Goal: Transaction & Acquisition: Purchase product/service

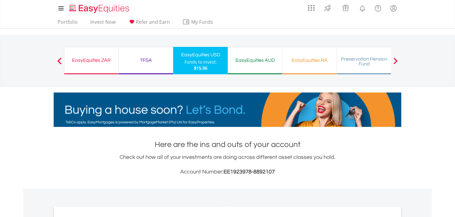
click at [258, 68] on div "EasyEquities AUD Funds to invest: $15.96" at bounding box center [255, 60] width 55 height 27
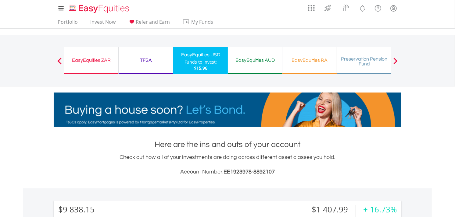
scroll to position [59, 116]
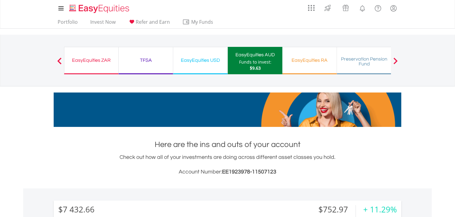
scroll to position [59, 116]
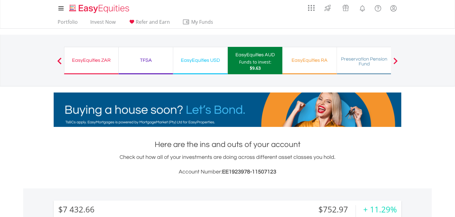
click at [394, 60] on span at bounding box center [395, 61] width 4 height 7
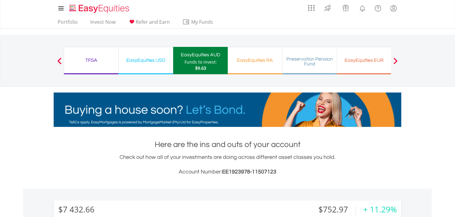
click at [394, 60] on span at bounding box center [395, 61] width 4 height 7
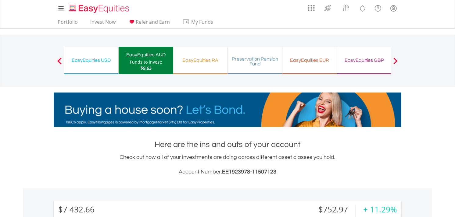
click at [305, 65] on div "EasyEquities EUR Funds to invest: $9.63" at bounding box center [309, 60] width 55 height 27
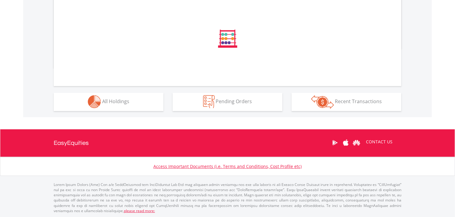
scroll to position [215, 0]
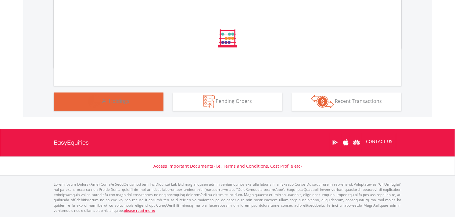
click at [127, 103] on span "All Holdings" at bounding box center [115, 101] width 27 height 7
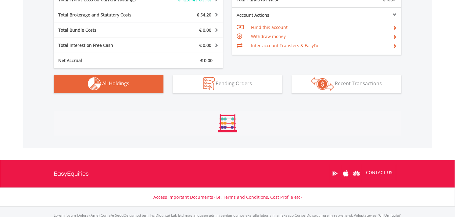
scroll to position [427, 0]
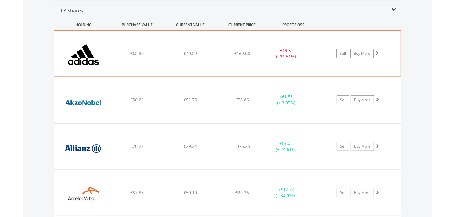
click at [377, 53] on span at bounding box center [377, 53] width 4 height 4
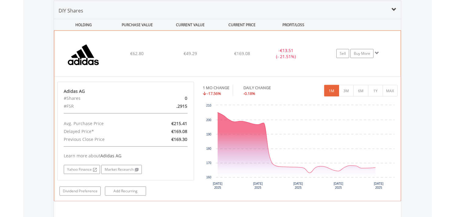
click at [377, 53] on span at bounding box center [377, 53] width 4 height 4
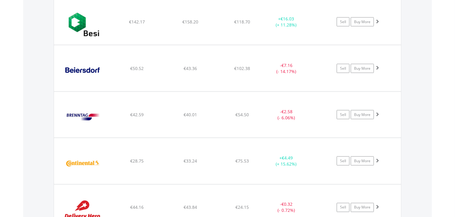
scroll to position [833, 0]
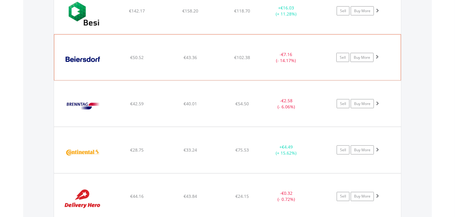
click at [376, 56] on span at bounding box center [377, 57] width 4 height 4
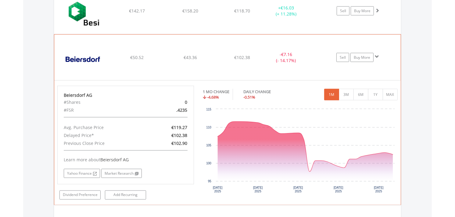
click at [376, 56] on span at bounding box center [377, 57] width 4 height 4
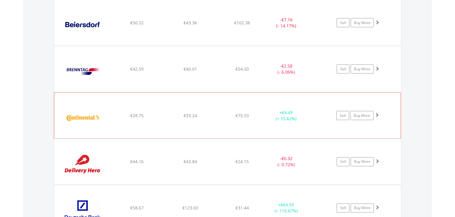
scroll to position [867, 0]
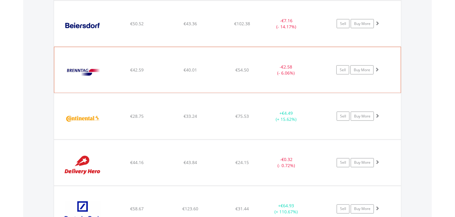
click at [377, 69] on span at bounding box center [377, 69] width 4 height 4
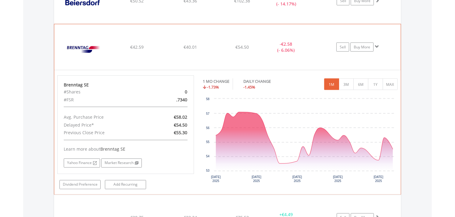
scroll to position [901, 0]
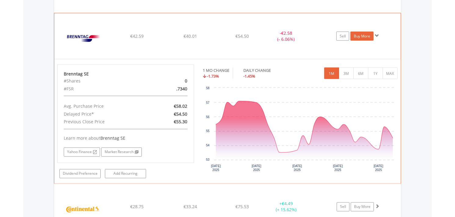
click at [367, 33] on link "Buy More" at bounding box center [361, 36] width 23 height 9
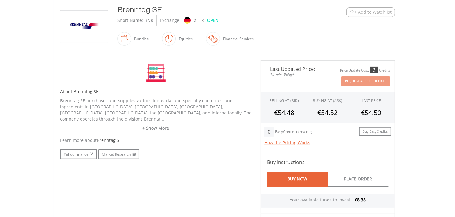
scroll to position [305, 0]
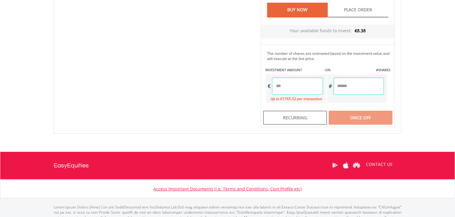
click at [283, 85] on input "number" at bounding box center [297, 86] width 51 height 17
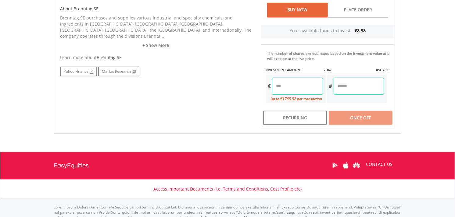
type input "*"
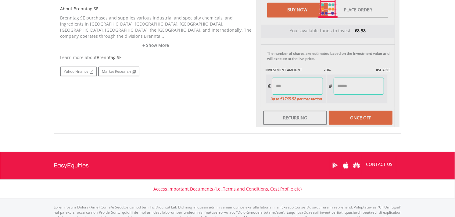
click at [354, 89] on div "Last Updated Price: 15-min. Delay* Price Update Cost: 2 Credits Request A Price…" at bounding box center [327, 9] width 143 height 237
type input "****"
type input "******"
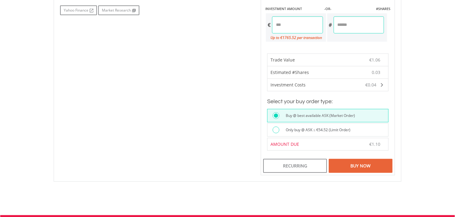
scroll to position [440, 0]
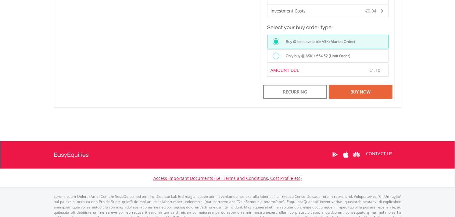
click at [275, 53] on div at bounding box center [275, 56] width 7 height 7
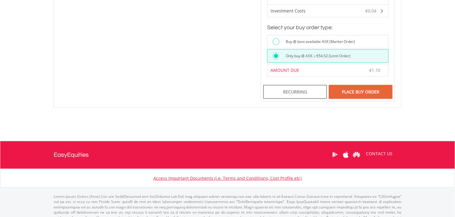
click at [364, 89] on div "Place Buy Order" at bounding box center [361, 92] width 64 height 14
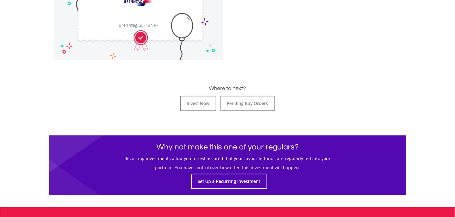
scroll to position [313, 0]
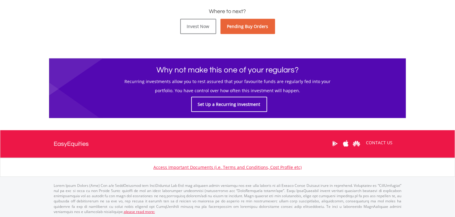
click at [249, 28] on link "Pending Buy Orders" at bounding box center [247, 26] width 55 height 15
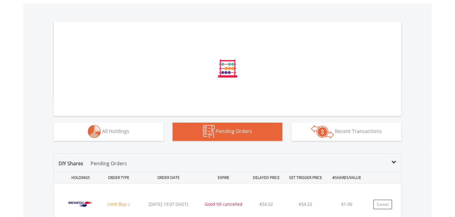
scroll to position [307, 0]
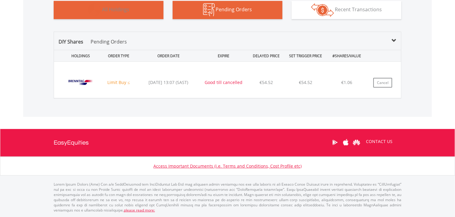
click at [114, 14] on button "Holdings All Holdings" at bounding box center [109, 10] width 110 height 18
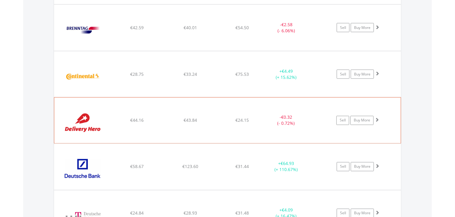
scroll to position [981, 0]
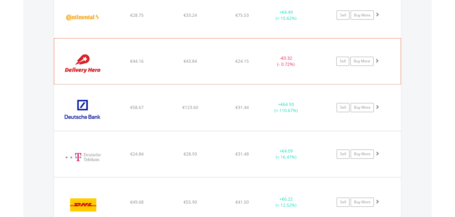
click at [379, 62] on span at bounding box center [377, 61] width 4 height 4
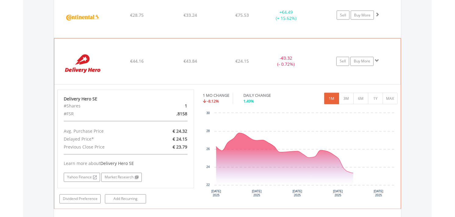
click at [377, 61] on span at bounding box center [377, 61] width 4 height 4
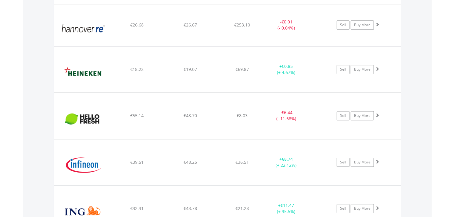
scroll to position [1252, 0]
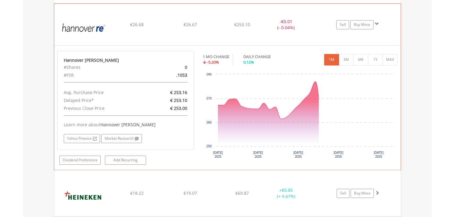
click at [377, 23] on span at bounding box center [377, 24] width 4 height 4
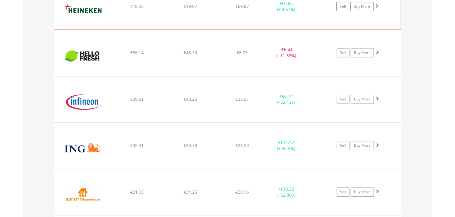
scroll to position [1320, 0]
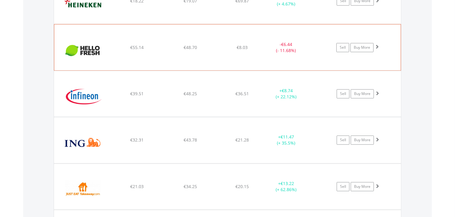
click at [377, 49] on span at bounding box center [377, 46] width 4 height 4
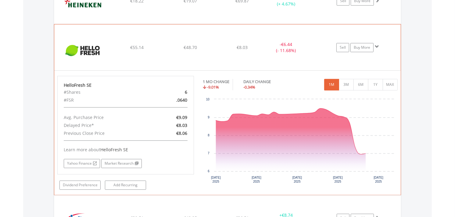
click at [377, 49] on span at bounding box center [377, 46] width 4 height 4
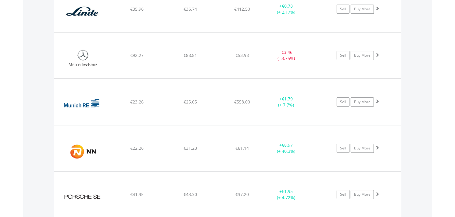
scroll to position [1591, 0]
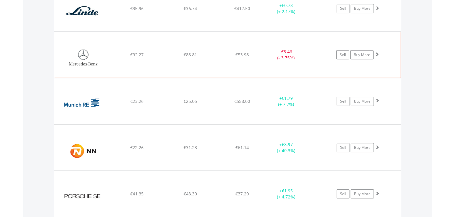
click at [378, 54] on span at bounding box center [377, 54] width 4 height 4
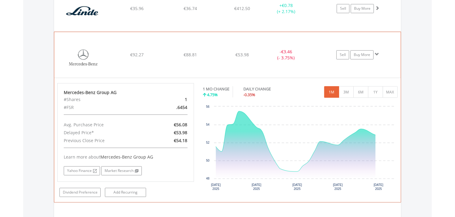
click at [377, 54] on span at bounding box center [377, 54] width 4 height 4
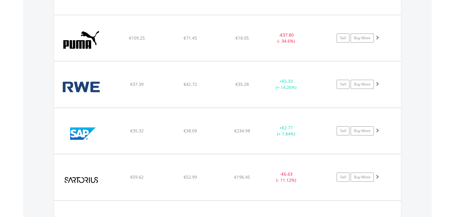
scroll to position [1794, 0]
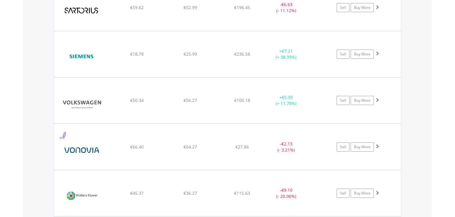
scroll to position [1964, 0]
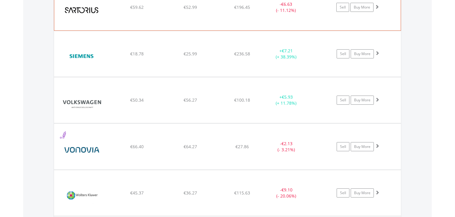
click at [377, 7] on span at bounding box center [377, 7] width 4 height 4
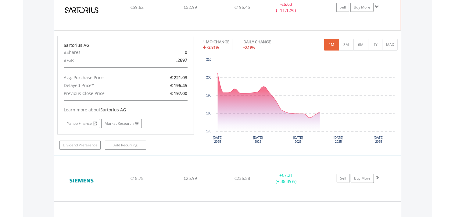
click at [377, 7] on span at bounding box center [377, 7] width 4 height 4
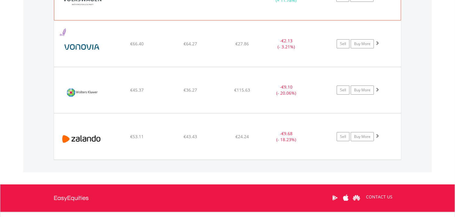
scroll to position [2099, 0]
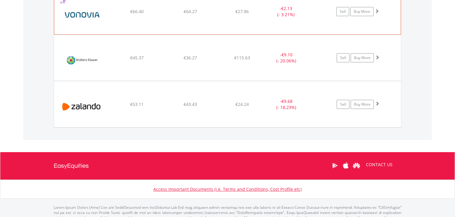
click at [377, 13] on span at bounding box center [377, 11] width 4 height 4
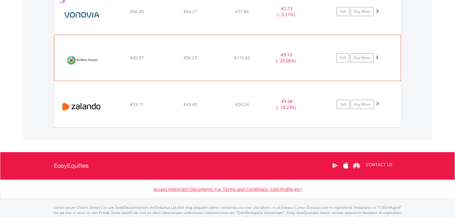
click at [377, 59] on span at bounding box center [377, 57] width 4 height 4
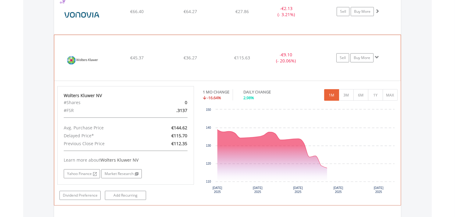
click at [377, 59] on span at bounding box center [377, 57] width 4 height 4
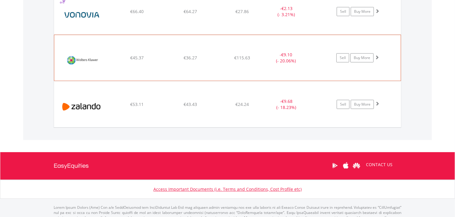
scroll to position [2123, 0]
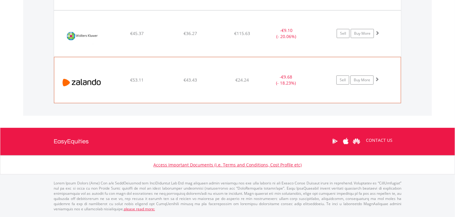
click at [377, 81] on span at bounding box center [377, 79] width 4 height 4
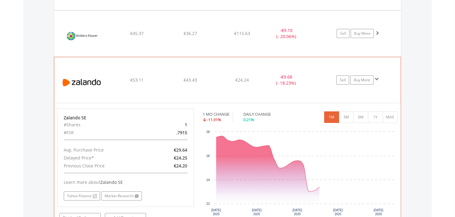
click at [376, 81] on span at bounding box center [377, 79] width 4 height 4
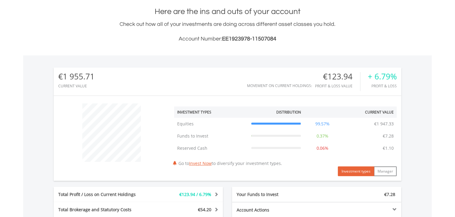
scroll to position [0, 0]
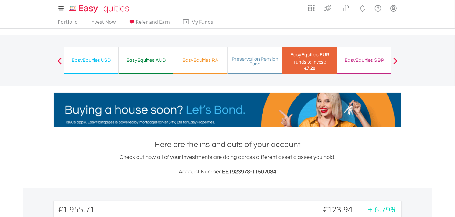
click at [365, 65] on div "EasyEquities GBP Funds to invest: €7.28" at bounding box center [364, 60] width 55 height 27
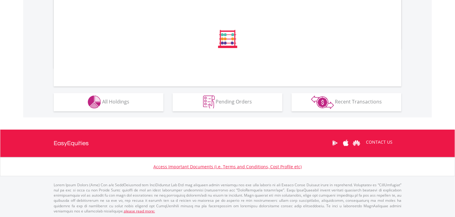
scroll to position [215, 0]
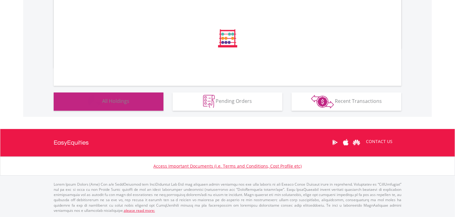
click at [123, 98] on span "All Holdings" at bounding box center [115, 101] width 27 height 7
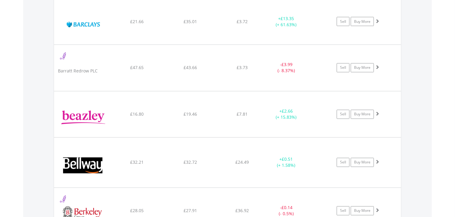
scroll to position [879, 0]
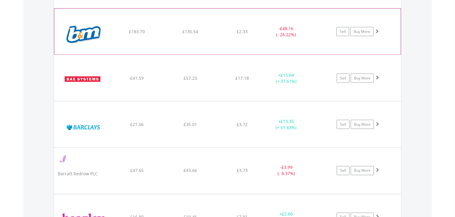
click at [377, 30] on span at bounding box center [377, 31] width 4 height 4
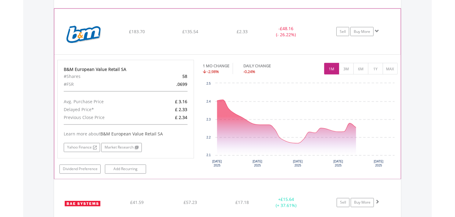
click at [377, 30] on span at bounding box center [377, 31] width 4 height 4
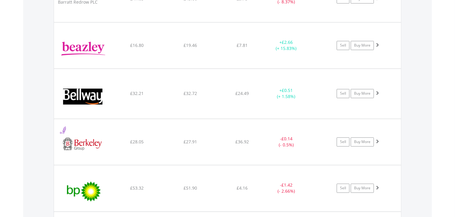
scroll to position [1015, 0]
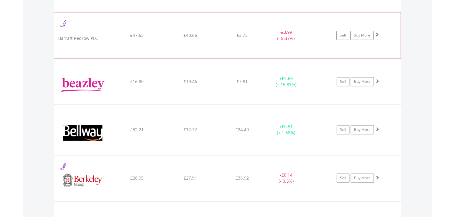
click at [377, 36] on span at bounding box center [377, 35] width 4 height 4
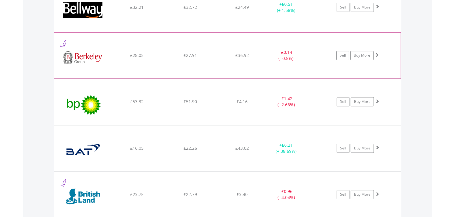
scroll to position [1252, 0]
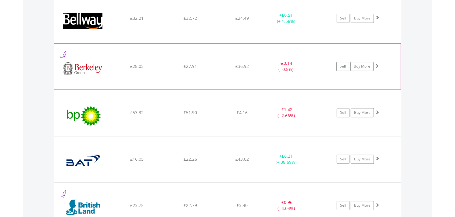
click at [379, 66] on span at bounding box center [377, 66] width 4 height 4
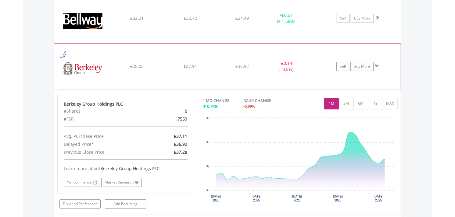
click at [379, 66] on span at bounding box center [377, 66] width 4 height 4
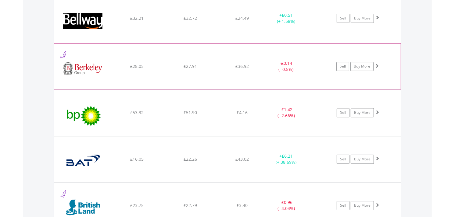
click at [379, 66] on span at bounding box center [377, 66] width 4 height 4
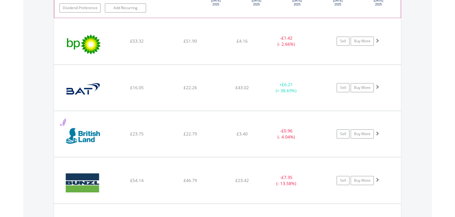
scroll to position [1455, 0]
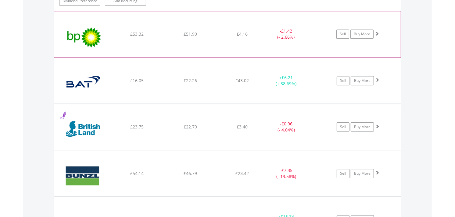
click at [378, 34] on span at bounding box center [377, 33] width 4 height 4
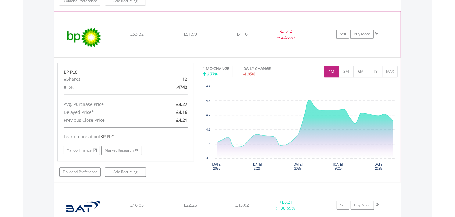
click at [378, 35] on span at bounding box center [377, 33] width 4 height 4
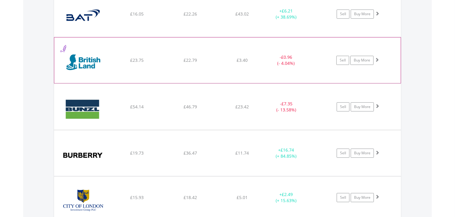
scroll to position [1523, 0]
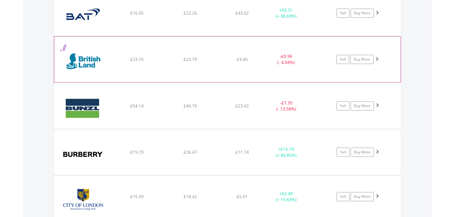
click at [377, 60] on span at bounding box center [377, 59] width 4 height 4
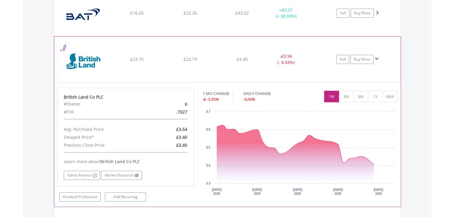
click at [377, 60] on span at bounding box center [377, 59] width 4 height 4
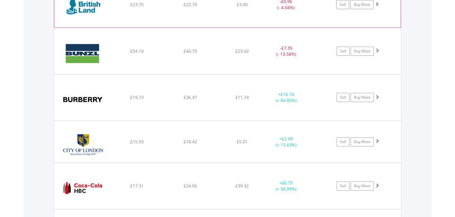
scroll to position [1590, 0]
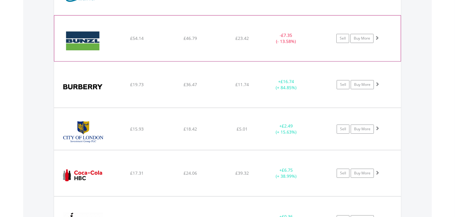
click at [379, 38] on span at bounding box center [377, 38] width 4 height 4
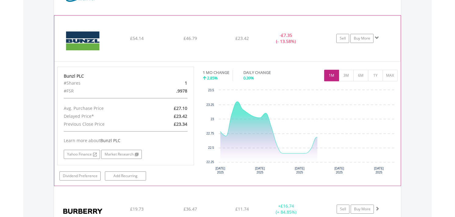
click at [379, 38] on span at bounding box center [377, 38] width 4 height 4
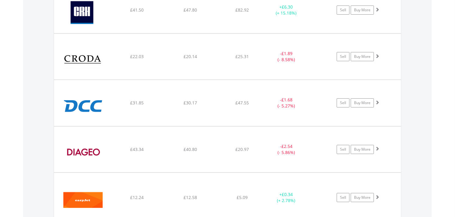
scroll to position [1895, 0]
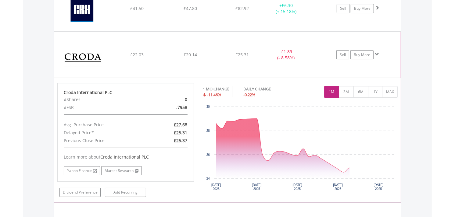
click at [377, 56] on span at bounding box center [377, 54] width 4 height 4
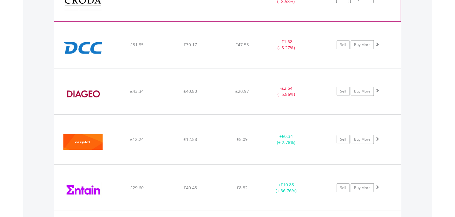
scroll to position [1963, 0]
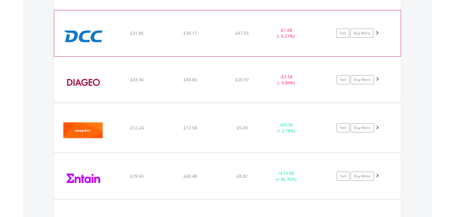
click at [378, 34] on span at bounding box center [377, 32] width 4 height 4
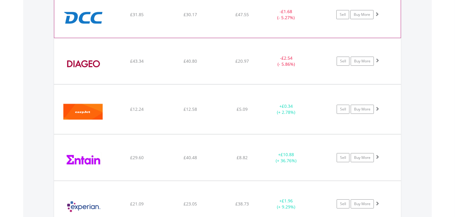
scroll to position [1997, 0]
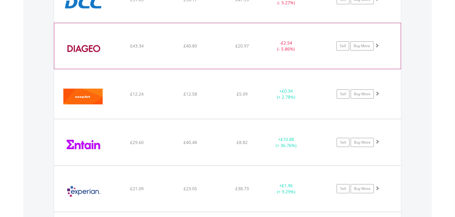
click at [378, 45] on span at bounding box center [377, 45] width 4 height 4
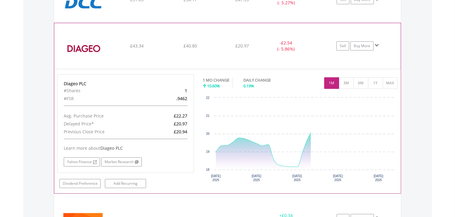
click at [378, 46] on span at bounding box center [377, 45] width 4 height 4
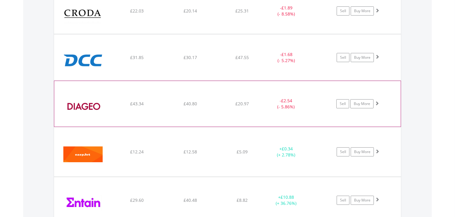
scroll to position [1929, 0]
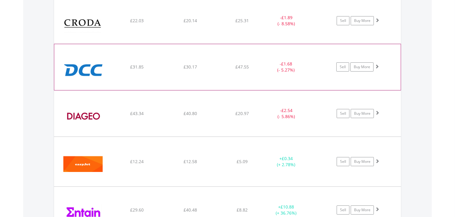
click at [376, 67] on span at bounding box center [377, 66] width 4 height 4
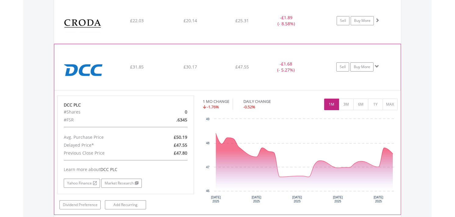
click at [376, 68] on span at bounding box center [377, 66] width 4 height 4
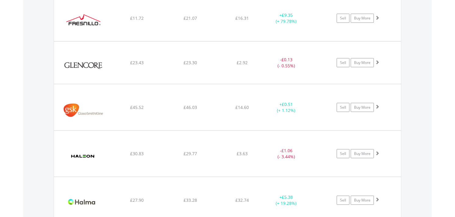
scroll to position [2268, 0]
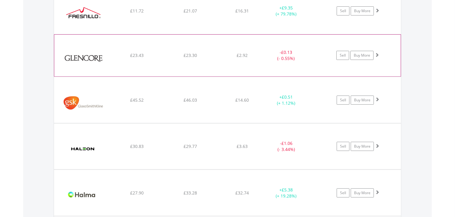
click at [377, 57] on span at bounding box center [377, 55] width 4 height 4
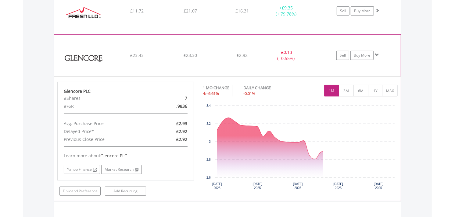
click at [377, 56] on span at bounding box center [377, 55] width 4 height 4
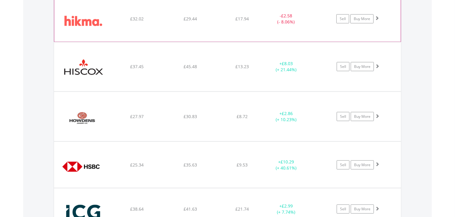
scroll to position [2539, 0]
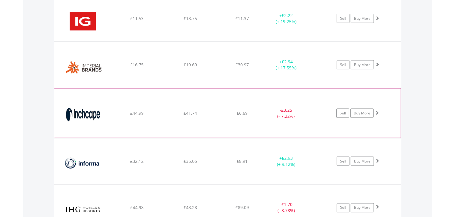
scroll to position [2980, 0]
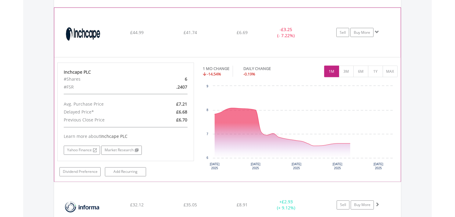
click at [377, 34] on span at bounding box center [377, 32] width 4 height 4
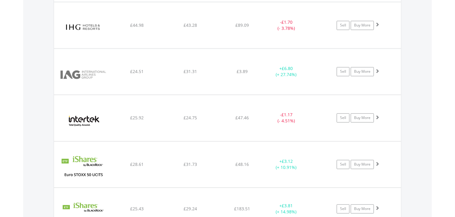
scroll to position [3081, 0]
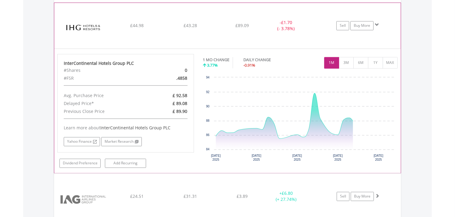
click at [376, 27] on span at bounding box center [377, 25] width 4 height 4
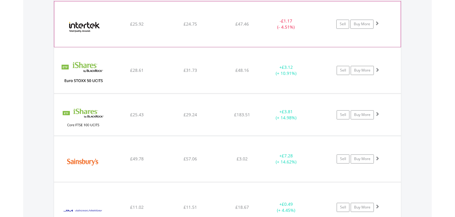
scroll to position [3183, 0]
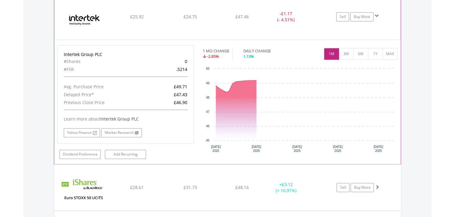
click at [376, 18] on span at bounding box center [377, 16] width 4 height 4
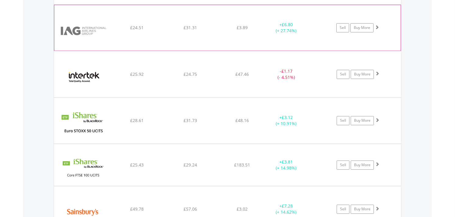
scroll to position [3115, 0]
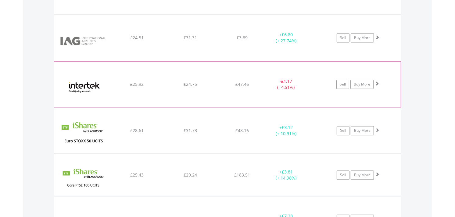
click at [378, 86] on span at bounding box center [377, 83] width 4 height 4
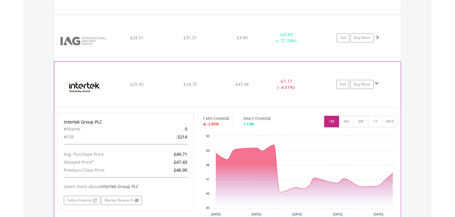
click at [378, 86] on span at bounding box center [377, 83] width 4 height 4
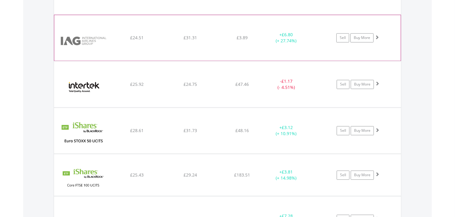
click at [379, 39] on span at bounding box center [377, 37] width 4 height 4
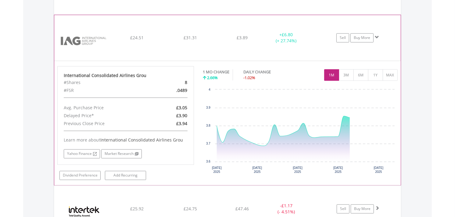
click at [378, 39] on span at bounding box center [377, 37] width 4 height 4
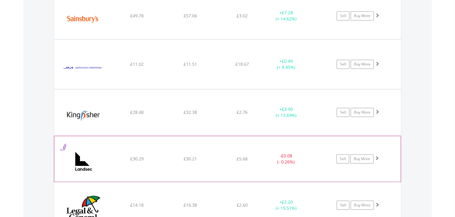
scroll to position [3421, 0]
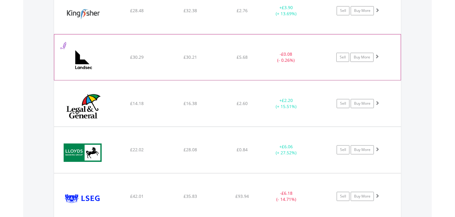
click at [378, 59] on span at bounding box center [377, 56] width 4 height 4
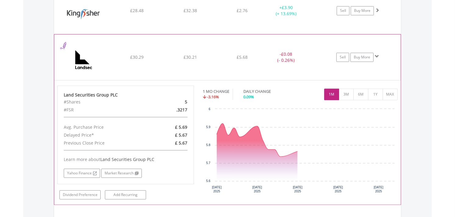
click at [378, 59] on span at bounding box center [377, 56] width 4 height 4
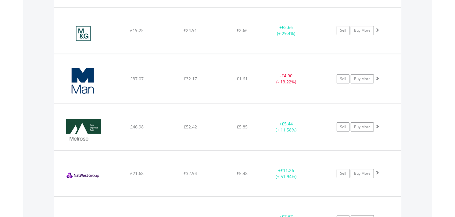
scroll to position [3658, 0]
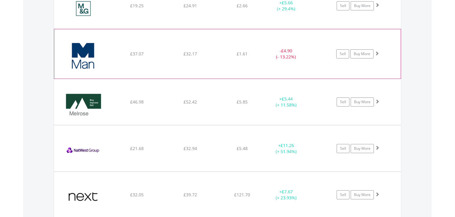
click at [377, 54] on span at bounding box center [377, 53] width 4 height 4
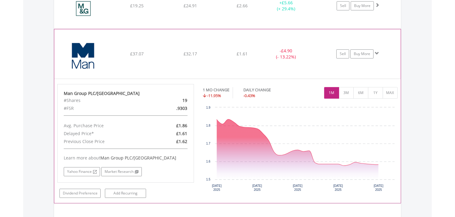
click at [377, 55] on span at bounding box center [377, 53] width 4 height 4
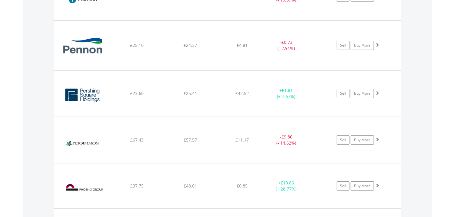
scroll to position [3997, 0]
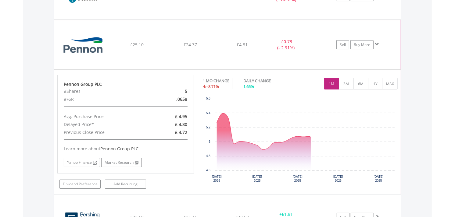
click at [377, 46] on span at bounding box center [377, 44] width 4 height 4
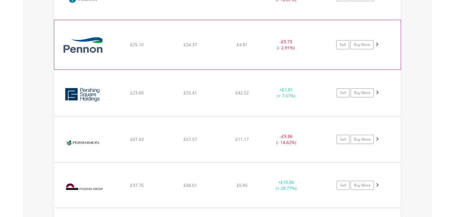
scroll to position [3963, 0]
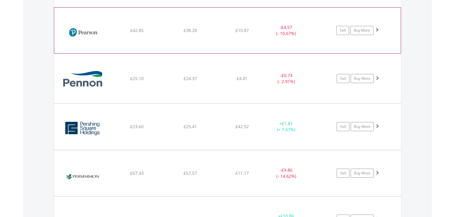
click at [375, 32] on span at bounding box center [377, 29] width 4 height 4
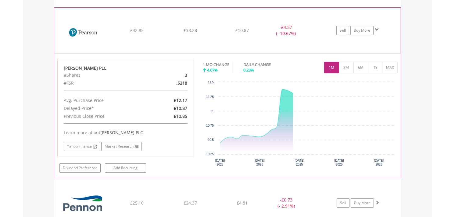
click at [377, 32] on span at bounding box center [377, 29] width 4 height 4
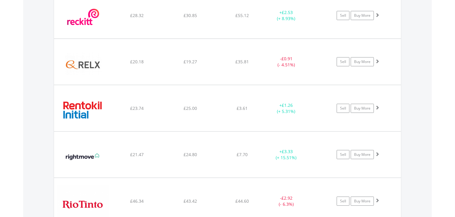
scroll to position [4302, 0]
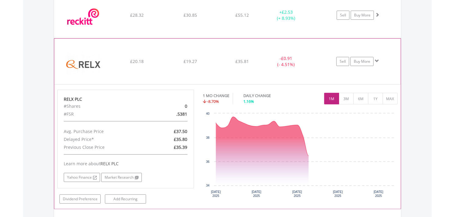
click at [379, 63] on span at bounding box center [377, 61] width 4 height 4
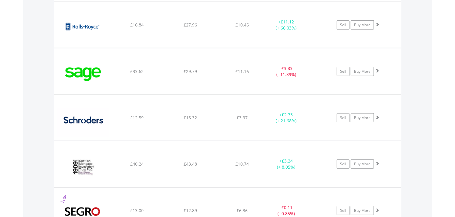
scroll to position [4539, 0]
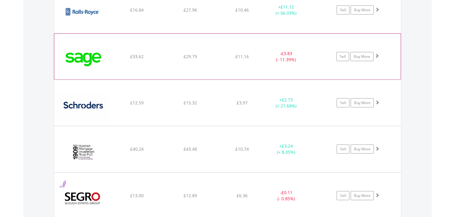
click at [378, 58] on span at bounding box center [377, 56] width 4 height 4
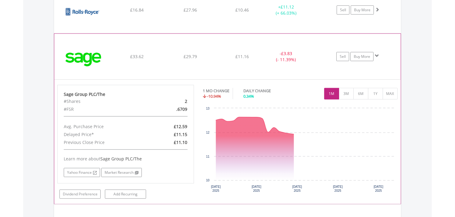
click at [378, 58] on span at bounding box center [377, 56] width 4 height 4
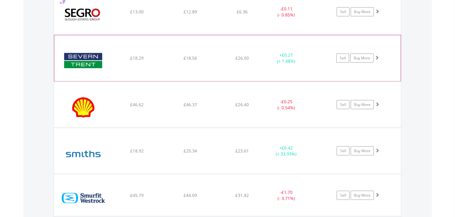
scroll to position [4709, 0]
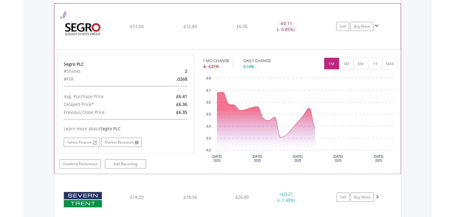
click at [378, 28] on span at bounding box center [377, 26] width 4 height 4
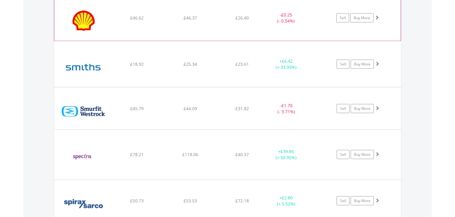
scroll to position [4811, 0]
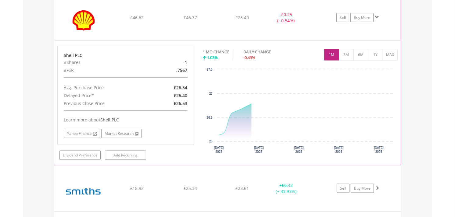
click at [378, 19] on span at bounding box center [377, 17] width 4 height 4
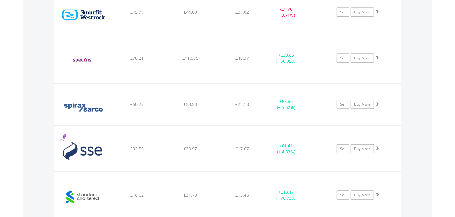
scroll to position [4912, 0]
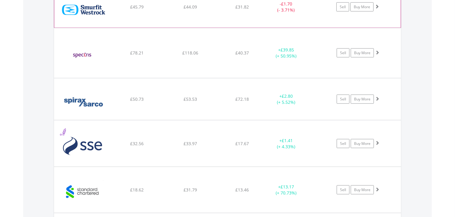
click at [377, 9] on span at bounding box center [377, 6] width 4 height 4
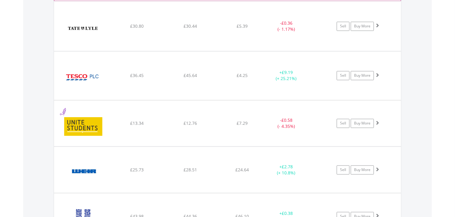
scroll to position [5251, 0]
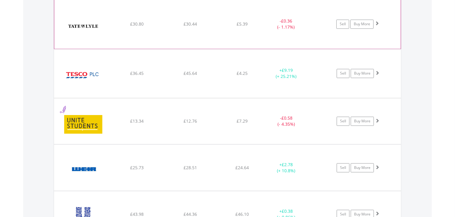
click at [377, 25] on span at bounding box center [377, 23] width 4 height 4
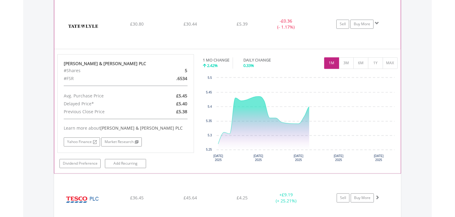
click at [377, 25] on span at bounding box center [377, 23] width 4 height 4
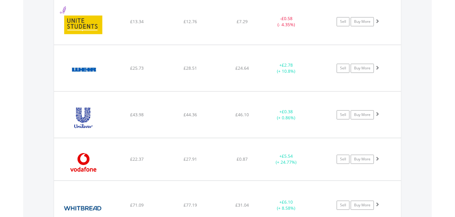
scroll to position [5353, 0]
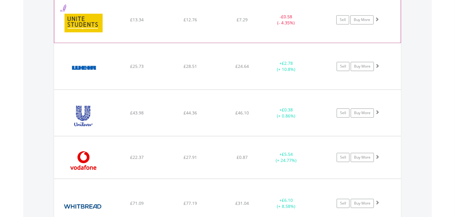
click at [377, 21] on span at bounding box center [377, 19] width 4 height 4
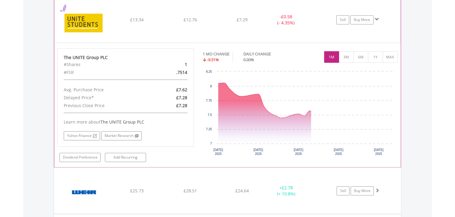
click at [377, 21] on span at bounding box center [377, 19] width 4 height 4
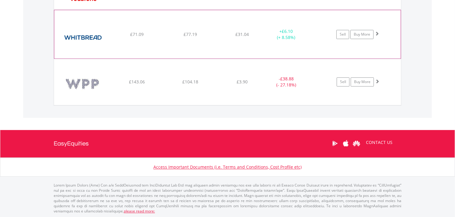
scroll to position [5523, 0]
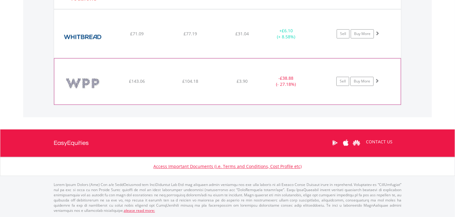
click at [377, 83] on span at bounding box center [377, 81] width 4 height 4
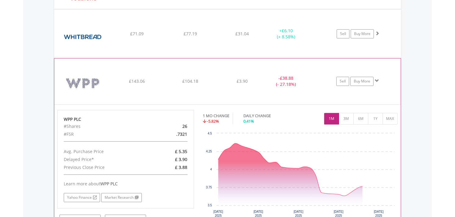
click at [377, 83] on span at bounding box center [377, 81] width 4 height 4
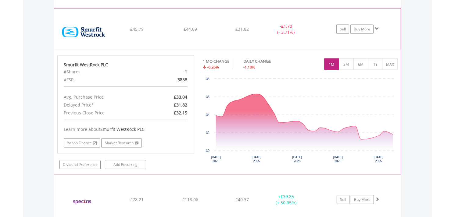
scroll to position [4879, 0]
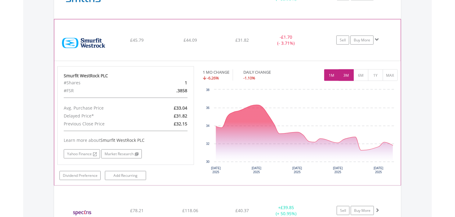
click at [347, 79] on button "3M" at bounding box center [346, 75] width 15 height 12
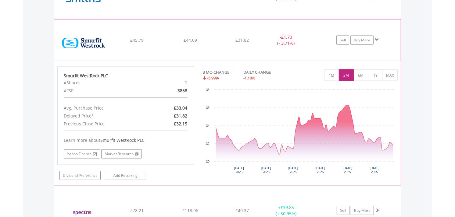
click at [377, 42] on span at bounding box center [377, 39] width 4 height 4
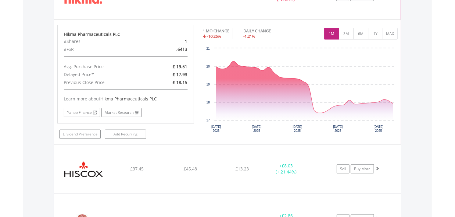
scroll to position [2576, 0]
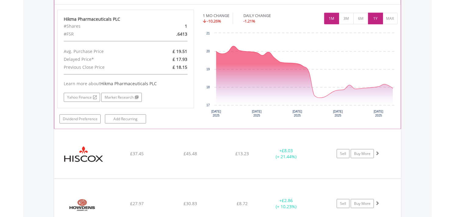
click at [378, 21] on button "1Y" at bounding box center [375, 19] width 15 height 12
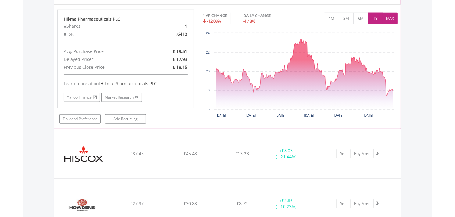
click at [388, 20] on button "MAX" at bounding box center [390, 19] width 15 height 12
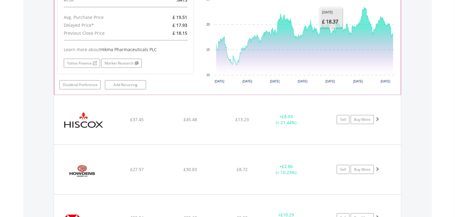
scroll to position [2610, 0]
click at [75, 66] on link "Yahoo Finance" at bounding box center [82, 63] width 36 height 9
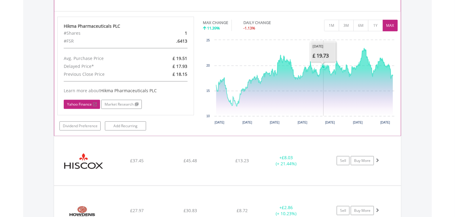
scroll to position [2509, 0]
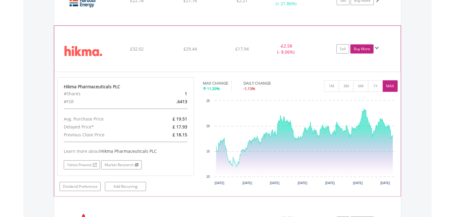
click at [362, 49] on link "Buy More" at bounding box center [361, 48] width 23 height 9
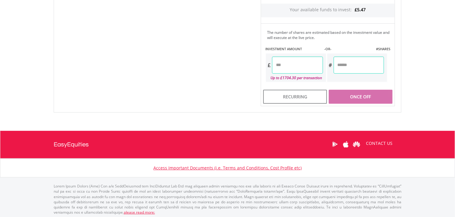
scroll to position [291, 0]
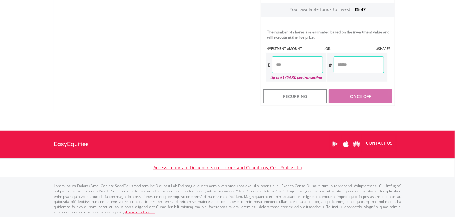
click at [285, 64] on input "number" at bounding box center [297, 64] width 51 height 17
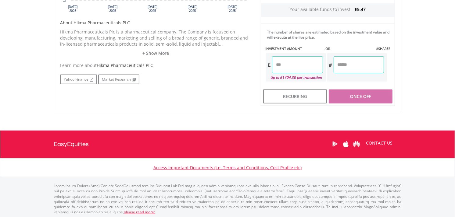
type input "*"
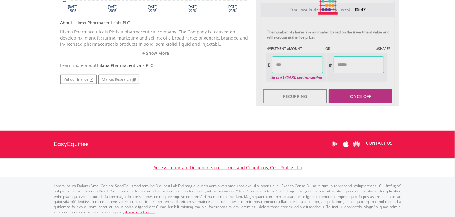
click at [350, 64] on div "Last Updated Price: 15-min. Delay* Price Update Cost: 2 Credits Request A Price…" at bounding box center [327, 5] width 143 height 201
type input "****"
type input "******"
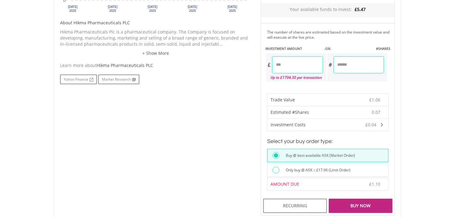
scroll to position [416, 0]
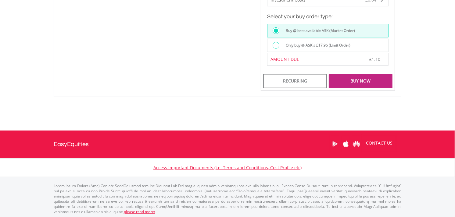
drag, startPoint x: 276, startPoint y: 45, endPoint x: 279, endPoint y: 47, distance: 3.6
click at [276, 45] on div at bounding box center [275, 45] width 7 height 7
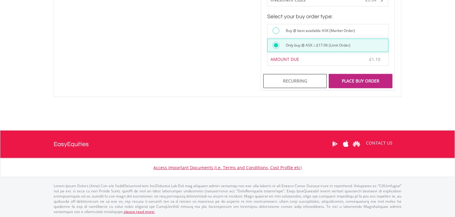
click at [355, 81] on div "Place Buy Order" at bounding box center [361, 81] width 64 height 14
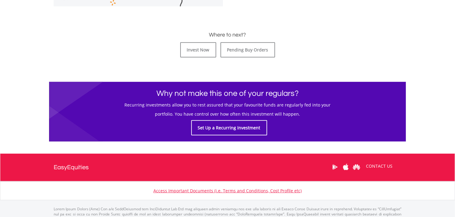
scroll to position [305, 0]
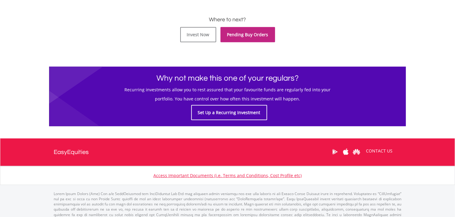
click at [249, 38] on link "Pending Buy Orders" at bounding box center [247, 34] width 55 height 15
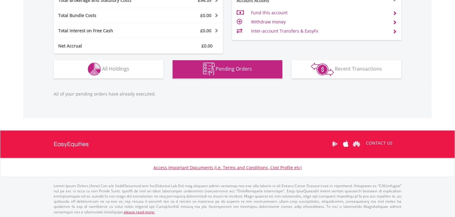
scroll to position [59, 116]
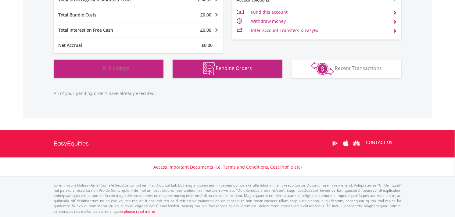
click at [131, 66] on button "Holdings All Holdings" at bounding box center [109, 69] width 110 height 18
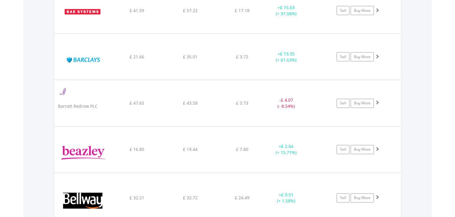
scroll to position [981, 0]
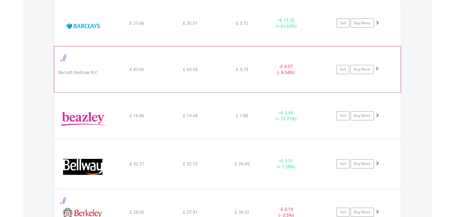
click at [377, 69] on span at bounding box center [377, 69] width 4 height 4
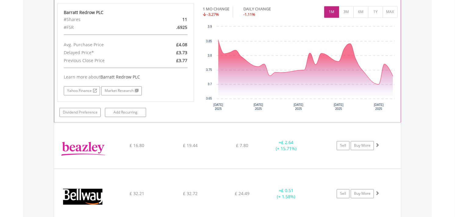
scroll to position [1083, 0]
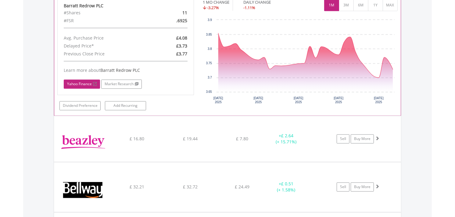
click at [70, 81] on link "Yahoo Finance" at bounding box center [82, 84] width 36 height 9
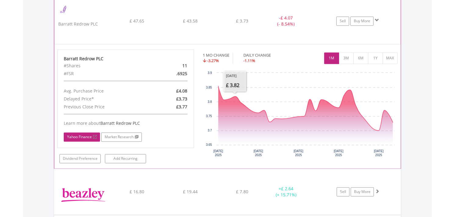
scroll to position [1015, 0]
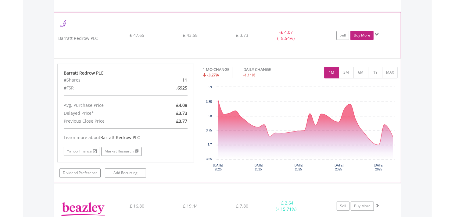
click at [361, 34] on link "Buy More" at bounding box center [361, 35] width 23 height 9
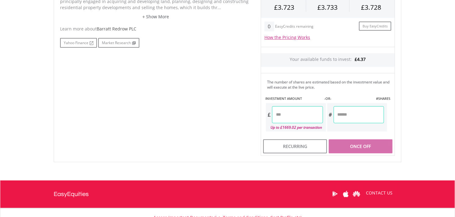
scroll to position [291, 0]
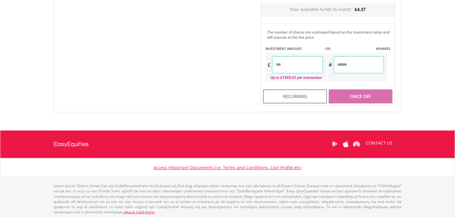
click at [287, 68] on input "number" at bounding box center [297, 64] width 51 height 17
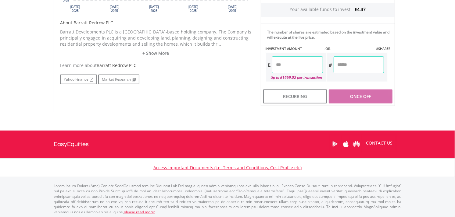
type input "*"
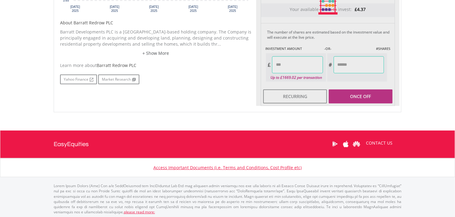
click at [361, 60] on div "Last Updated Price: 15-min. Delay* Price Update Cost: 1 Credits Request A Price…" at bounding box center [327, 5] width 143 height 201
type input "****"
type input "******"
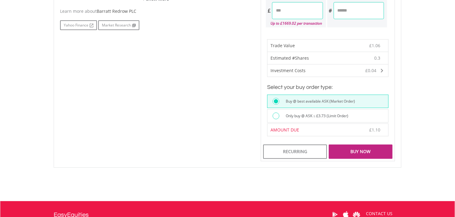
scroll to position [416, 0]
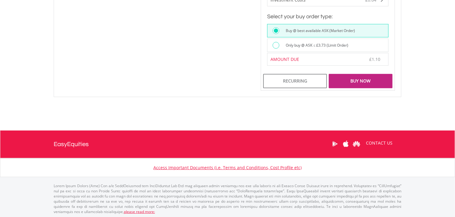
drag, startPoint x: 278, startPoint y: 44, endPoint x: 291, endPoint y: 51, distance: 14.5
click at [279, 46] on div at bounding box center [275, 45] width 7 height 7
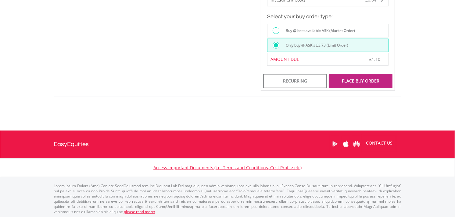
click at [346, 76] on div "Place Buy Order" at bounding box center [361, 81] width 64 height 14
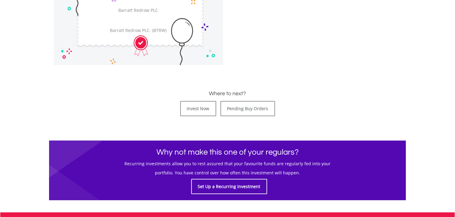
scroll to position [305, 0]
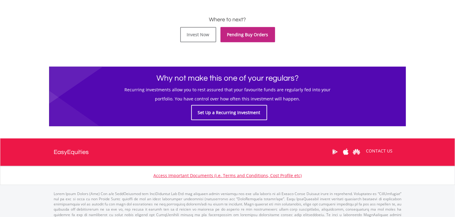
click at [241, 34] on link "Pending Buy Orders" at bounding box center [247, 34] width 55 height 15
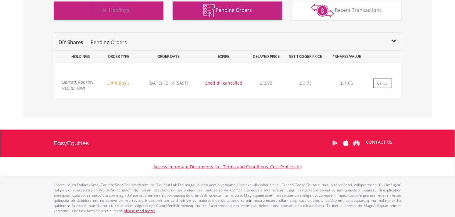
scroll to position [59, 116]
click at [121, 16] on button "Holdings All Holdings" at bounding box center [109, 11] width 110 height 18
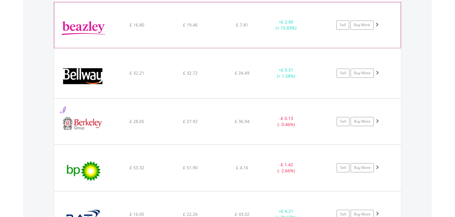
scroll to position [1095, 0]
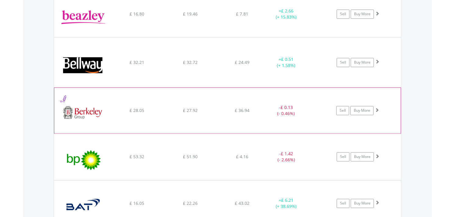
click at [377, 109] on span at bounding box center [377, 110] width 4 height 4
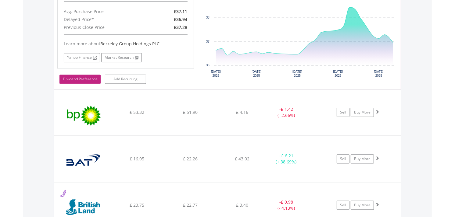
scroll to position [1264, 0]
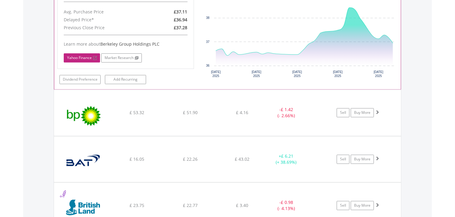
click at [77, 58] on link "Yahoo Finance" at bounding box center [82, 57] width 36 height 9
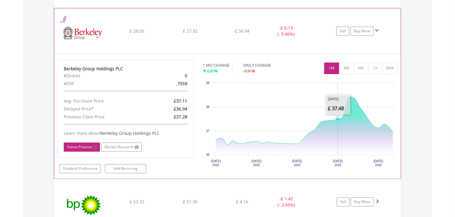
scroll to position [1163, 0]
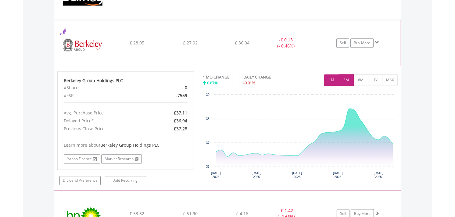
click at [348, 78] on button "3M" at bounding box center [346, 80] width 15 height 12
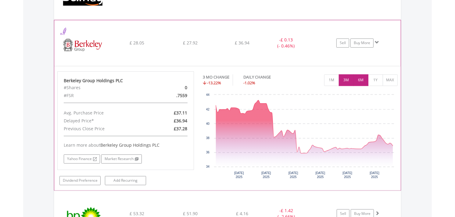
click at [364, 80] on button "6M" at bounding box center [360, 80] width 15 height 12
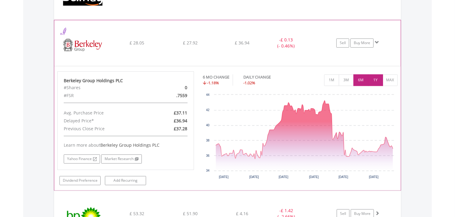
click at [376, 80] on button "1Y" at bounding box center [375, 80] width 15 height 12
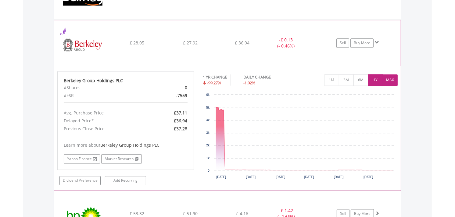
click at [386, 80] on button "MAX" at bounding box center [390, 80] width 15 height 12
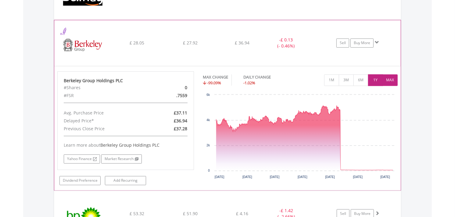
click at [374, 81] on button "1Y" at bounding box center [375, 80] width 15 height 12
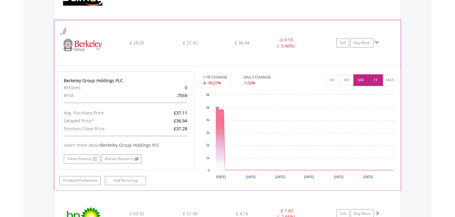
click at [363, 81] on button "6M" at bounding box center [360, 80] width 15 height 12
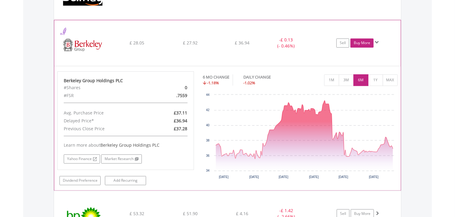
click at [368, 41] on link "Buy More" at bounding box center [361, 42] width 23 height 9
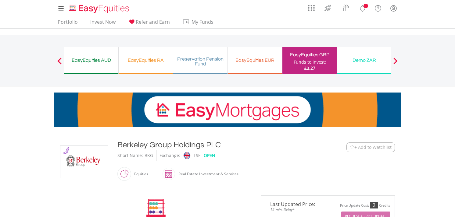
scroll to position [169, 0]
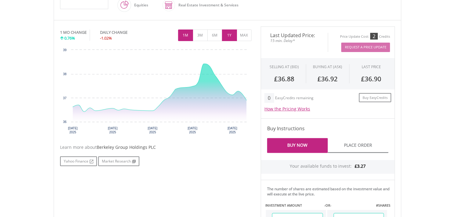
click at [229, 33] on button "1Y" at bounding box center [229, 36] width 15 height 12
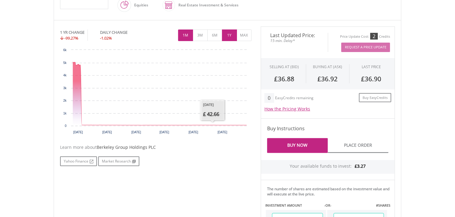
click at [190, 37] on button "1M" at bounding box center [185, 36] width 15 height 12
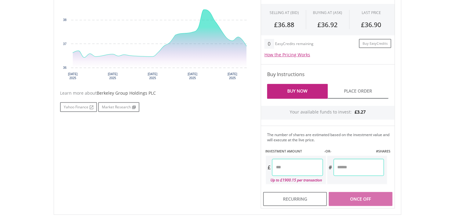
scroll to position [305, 0]
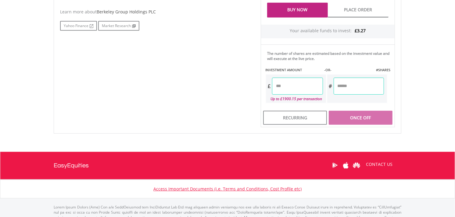
click at [280, 86] on input "number" at bounding box center [297, 86] width 51 height 17
type input "*"
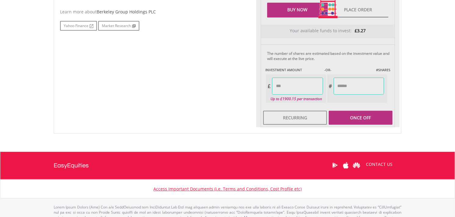
click at [367, 84] on div "Last Updated Price: 15-min. Delay* Price Update Cost: 2 Credits Request A Price…" at bounding box center [327, 9] width 143 height 237
type input "****"
type input "******"
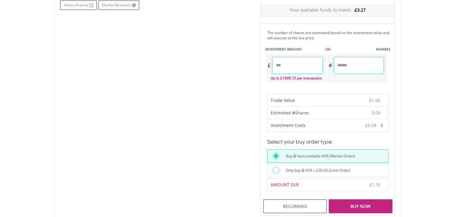
scroll to position [393, 0]
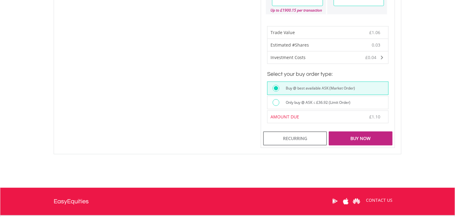
click at [275, 104] on div at bounding box center [275, 102] width 7 height 7
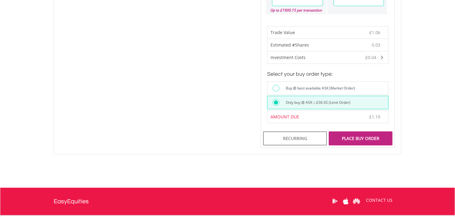
click at [371, 138] on div "Place Buy Order" at bounding box center [361, 139] width 64 height 14
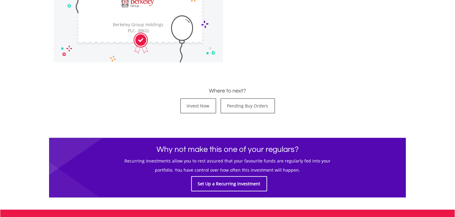
scroll to position [305, 0]
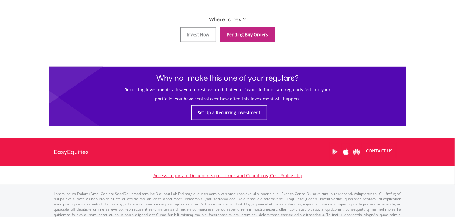
click at [257, 39] on link "Pending Buy Orders" at bounding box center [247, 34] width 55 height 15
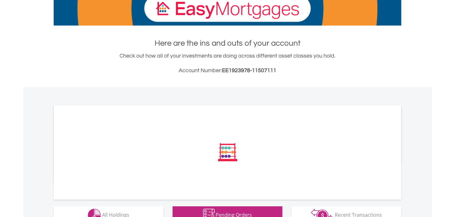
scroll to position [344, 0]
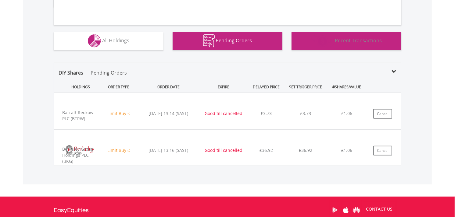
click at [360, 44] on span "Recent Transactions" at bounding box center [358, 40] width 47 height 7
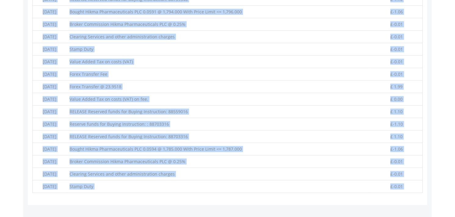
scroll to position [567, 0]
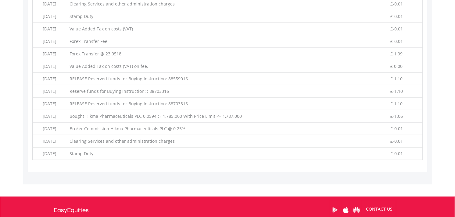
drag, startPoint x: 31, startPoint y: 44, endPoint x: 407, endPoint y: 121, distance: 383.7
click at [435, 130] on div "Recent Transaction History Date Comment Debit/Credit [DATE] Account Balance Car…" at bounding box center [227, 23] width 451 height 300
copy div "Recent Transaction History"
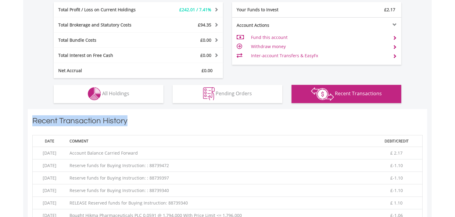
scroll to position [330, 0]
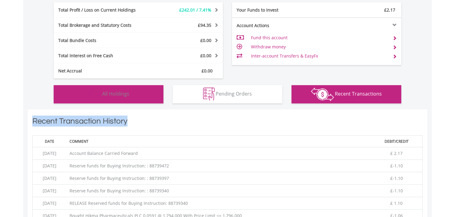
click at [116, 93] on span "All Holdings" at bounding box center [115, 94] width 27 height 7
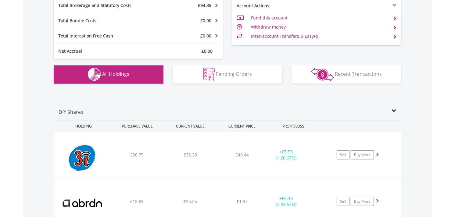
scroll to position [350, 0]
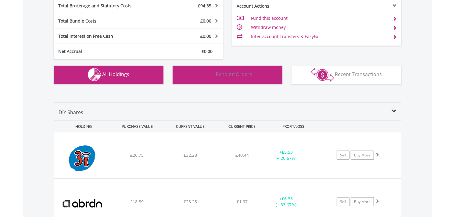
click at [265, 78] on button "Pending Orders Pending Orders" at bounding box center [228, 75] width 110 height 18
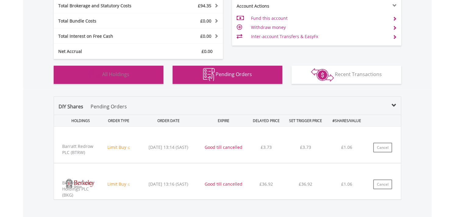
click at [140, 77] on button "Holdings All Holdings" at bounding box center [109, 75] width 110 height 18
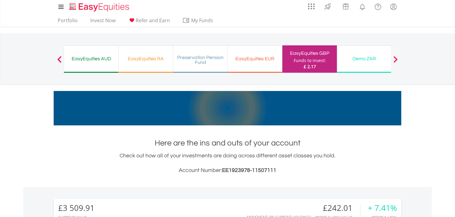
scroll to position [0, 0]
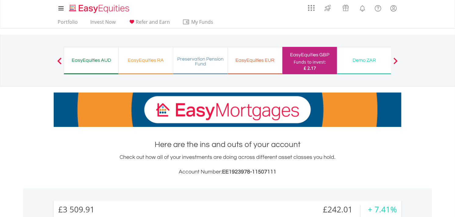
click at [257, 68] on div "EasyEquities EUR Funds to invest: £ 2.17" at bounding box center [255, 60] width 55 height 27
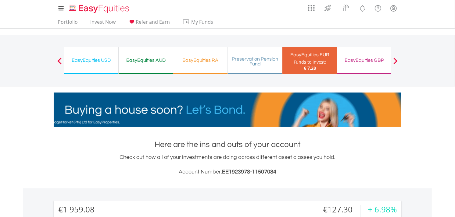
click at [395, 58] on span at bounding box center [395, 61] width 4 height 7
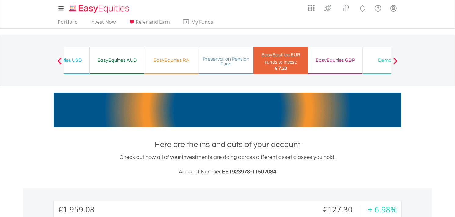
click at [395, 58] on span at bounding box center [395, 61] width 4 height 7
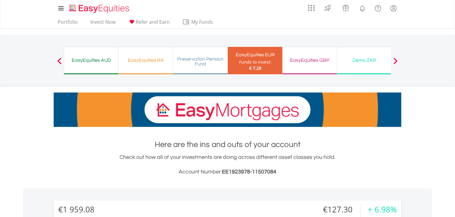
click at [395, 58] on span at bounding box center [395, 61] width 4 height 7
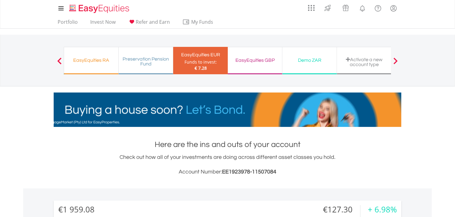
click at [395, 58] on span at bounding box center [395, 61] width 4 height 7
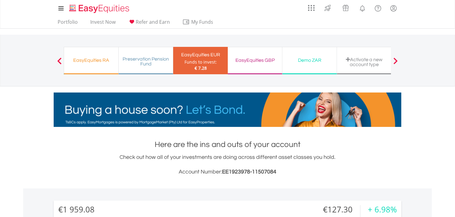
click at [67, 60] on div "EasyEquities RA Funds to invest: € 7.28" at bounding box center [91, 60] width 55 height 27
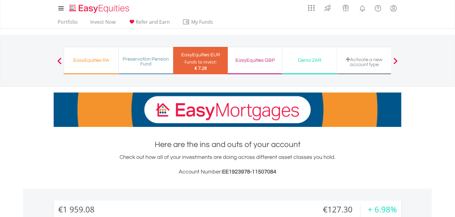
drag, startPoint x: 61, startPoint y: 60, endPoint x: 57, endPoint y: 62, distance: 4.9
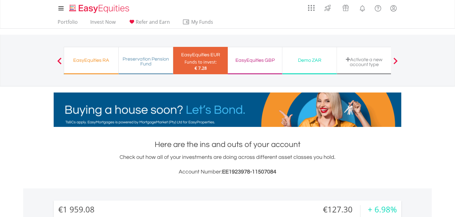
click at [64, 61] on div "Previous EasyEquities ZAR Funds to invest: € 7.28 TFSA Funds to invest: € 7.28 …" at bounding box center [227, 61] width 327 height 52
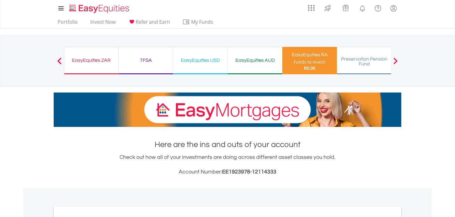
click at [254, 64] on div "EasyEquities AUD" at bounding box center [254, 60] width 47 height 9
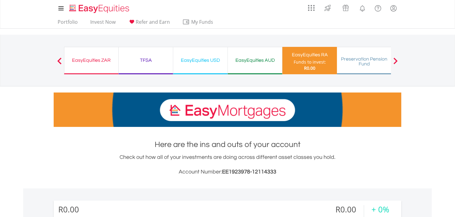
scroll to position [59, 116]
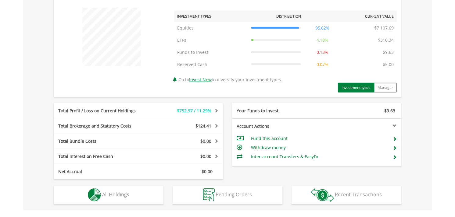
scroll to position [305, 0]
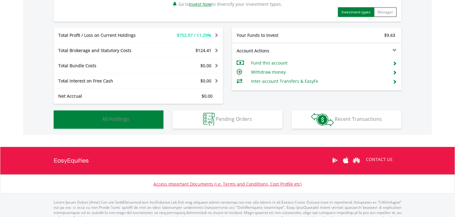
click at [122, 123] on button "Holdings All Holdings" at bounding box center [109, 120] width 110 height 18
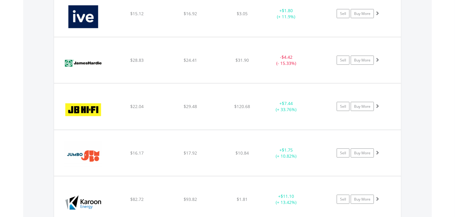
scroll to position [4851, 0]
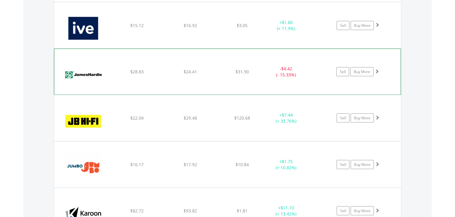
click at [377, 73] on span at bounding box center [377, 71] width 4 height 4
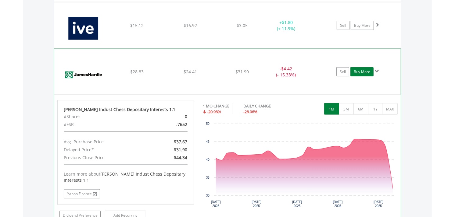
click at [364, 75] on link "Buy More" at bounding box center [361, 71] width 23 height 9
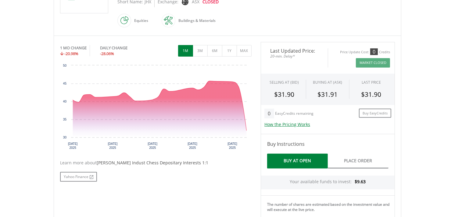
scroll to position [203, 0]
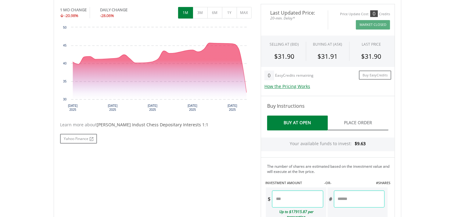
click at [279, 191] on input "number" at bounding box center [297, 199] width 51 height 17
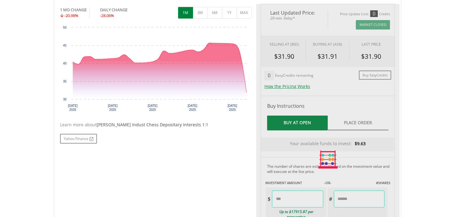
click at [358, 187] on div "Last Updated Price: 20-min. Delay* Price Update Cost: 0 Credits Market Closed S…" at bounding box center [327, 160] width 143 height 312
type input "****"
type input "******"
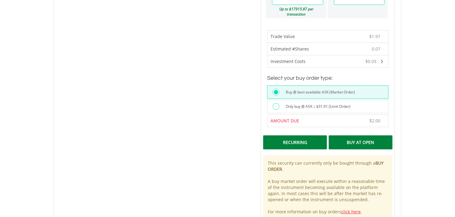
scroll to position [406, 0]
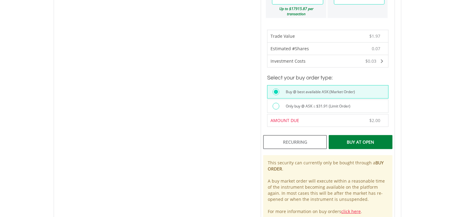
click at [276, 103] on div at bounding box center [275, 106] width 7 height 7
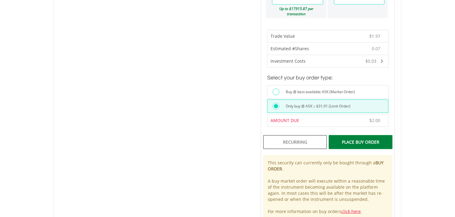
click at [358, 135] on div "Place Buy Order" at bounding box center [361, 142] width 64 height 14
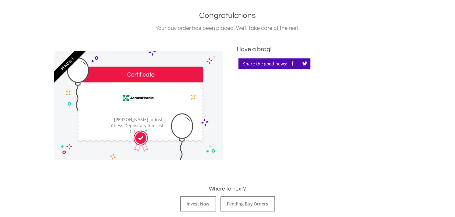
scroll to position [271, 0]
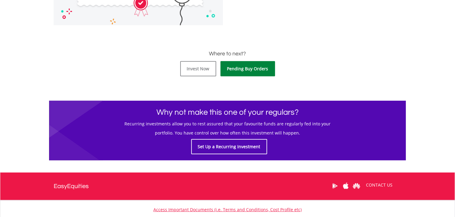
click at [244, 71] on link "Pending Buy Orders" at bounding box center [247, 68] width 55 height 15
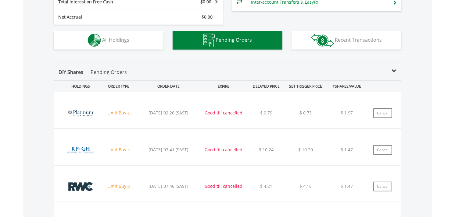
scroll to position [378, 0]
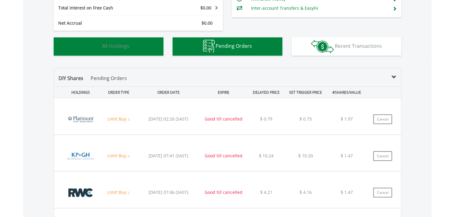
click at [134, 52] on button "Holdings All Holdings" at bounding box center [109, 46] width 110 height 18
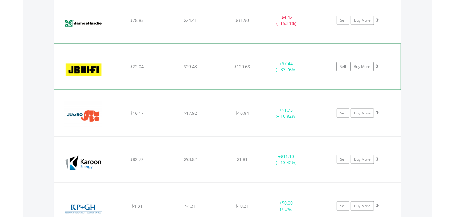
scroll to position [4869, 0]
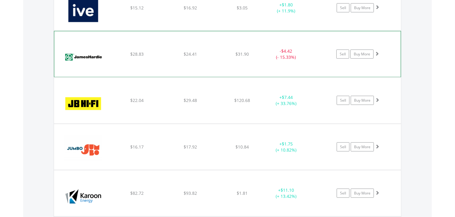
click at [377, 56] on span at bounding box center [377, 54] width 4 height 4
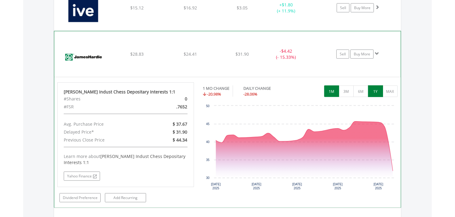
click at [378, 97] on button "1Y" at bounding box center [375, 92] width 15 height 12
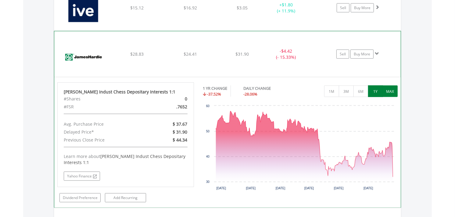
click at [391, 94] on button "MAX" at bounding box center [390, 92] width 15 height 12
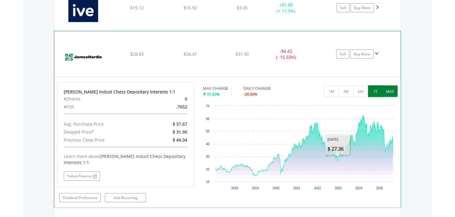
click at [374, 96] on button "1Y" at bounding box center [375, 92] width 15 height 12
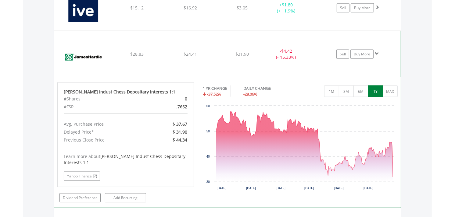
click at [378, 56] on span at bounding box center [377, 54] width 4 height 4
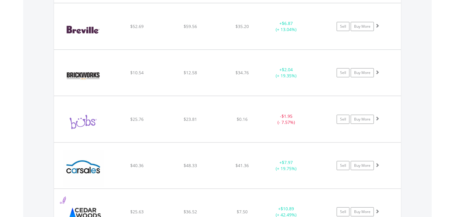
scroll to position [2059, 0]
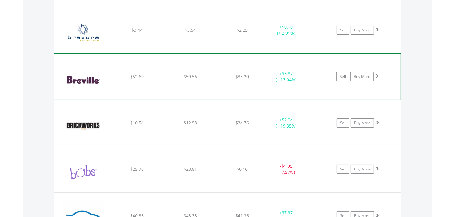
click at [378, 78] on span at bounding box center [377, 76] width 4 height 4
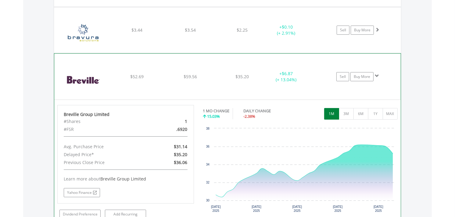
click at [378, 78] on span at bounding box center [377, 76] width 4 height 4
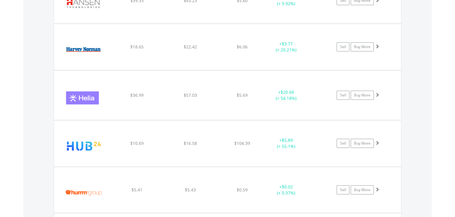
scroll to position [4321, 0]
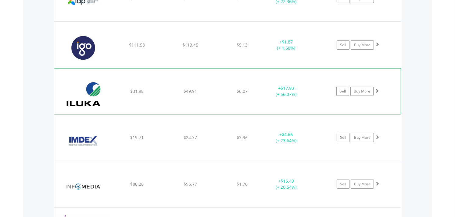
click at [379, 93] on span at bounding box center [377, 91] width 4 height 4
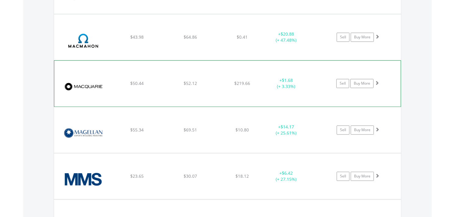
scroll to position [5409, 0]
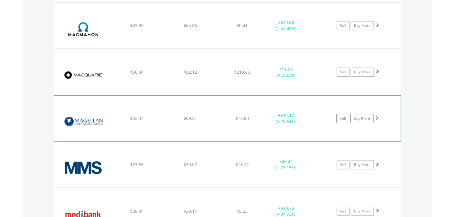
click at [379, 120] on span at bounding box center [377, 118] width 4 height 4
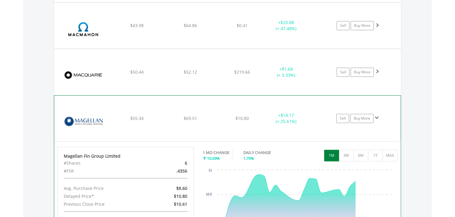
click at [378, 120] on span at bounding box center [377, 118] width 4 height 4
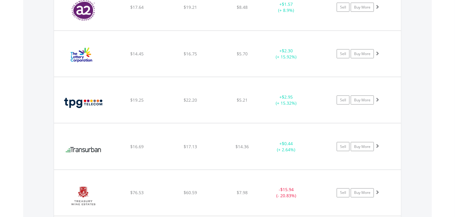
scroll to position [9016, 0]
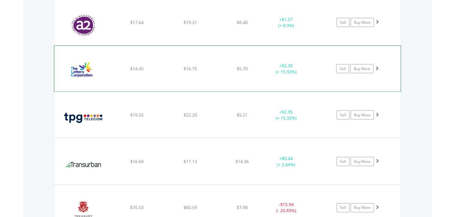
click at [376, 70] on span at bounding box center [377, 68] width 4 height 4
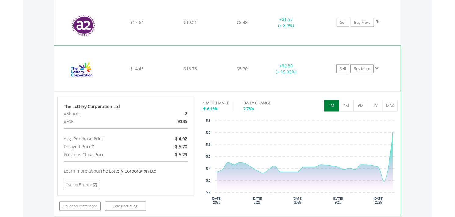
click at [376, 70] on span at bounding box center [377, 68] width 4 height 4
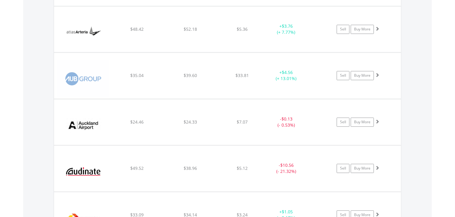
scroll to position [0, 0]
